Goal: Find specific page/section: Find specific page/section

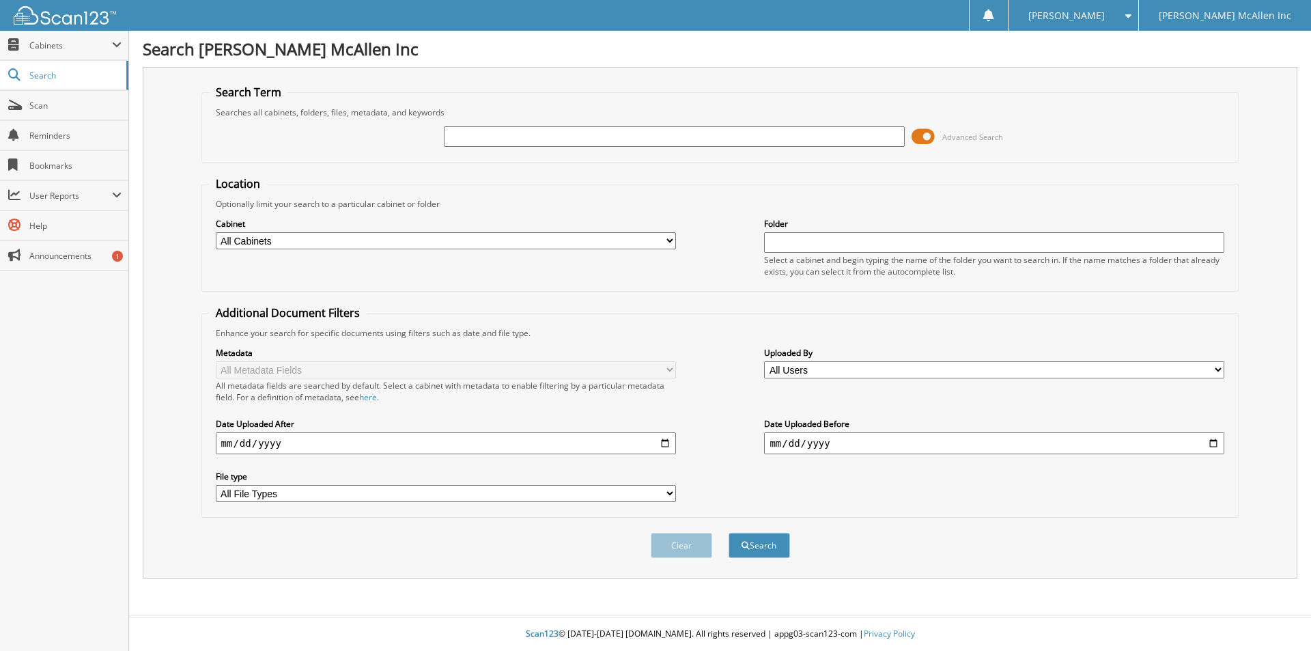
click at [582, 139] on input "text" at bounding box center [674, 136] width 460 height 20
type input "lc011393"
click at [729, 533] on button "Search" at bounding box center [759, 545] width 61 height 25
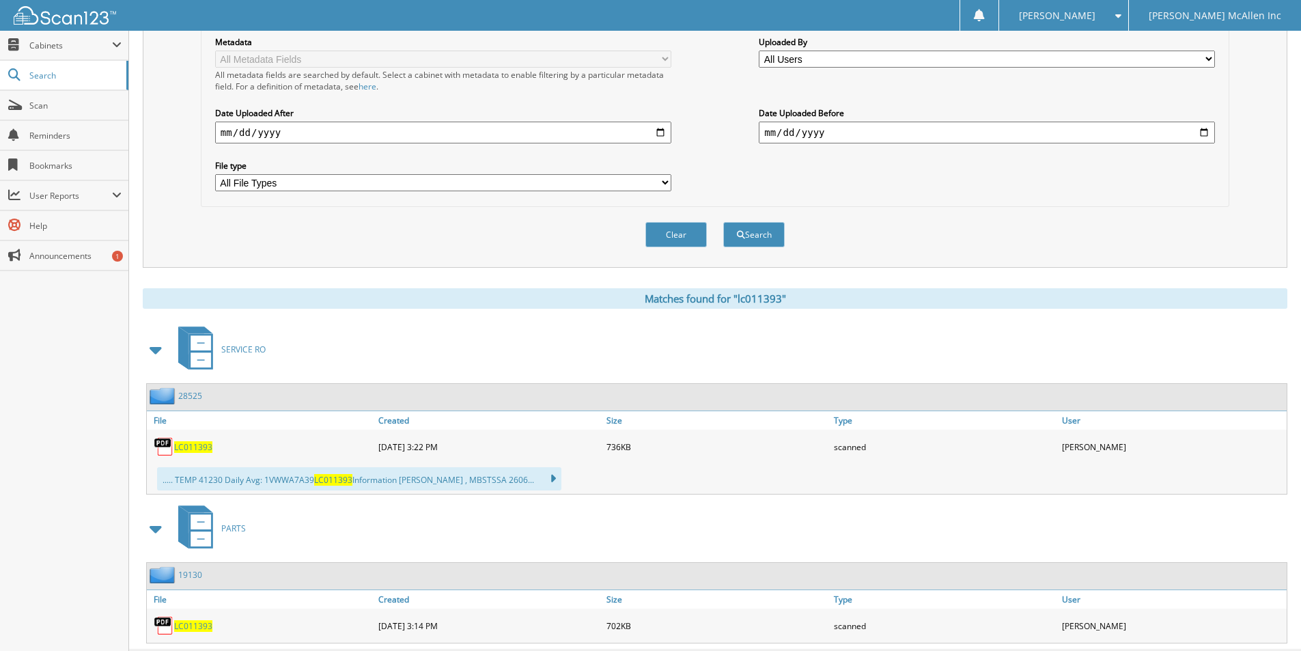
scroll to position [341, 0]
